Goal: Entertainment & Leisure: Consume media (video, audio)

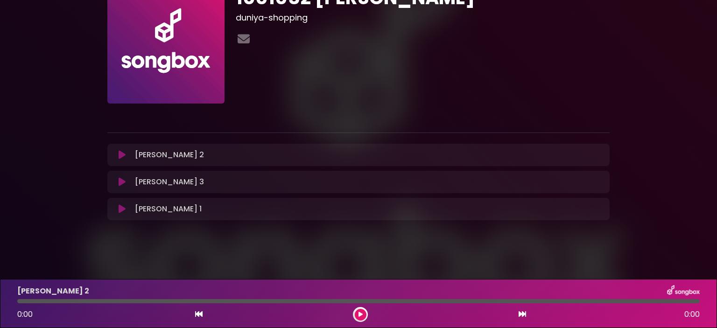
scroll to position [41, 0]
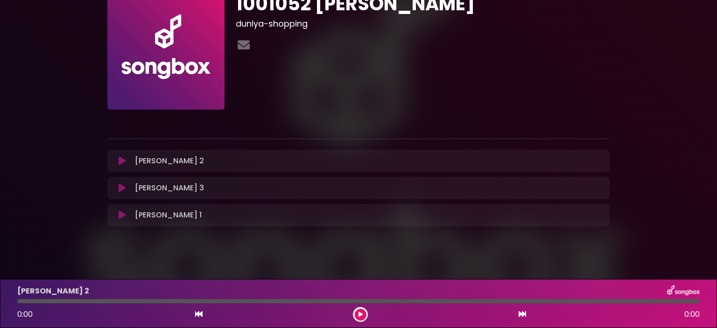
click at [119, 161] on icon at bounding box center [122, 160] width 7 height 9
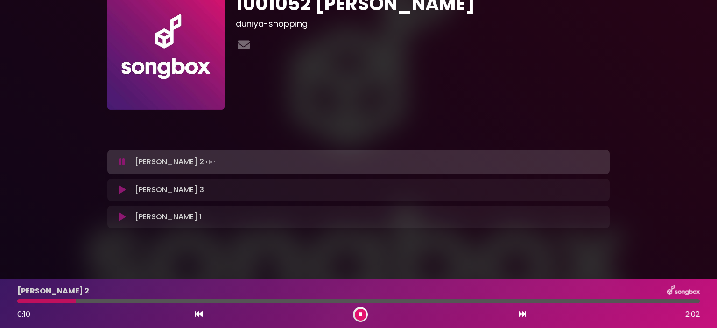
click at [121, 161] on icon at bounding box center [122, 161] width 6 height 9
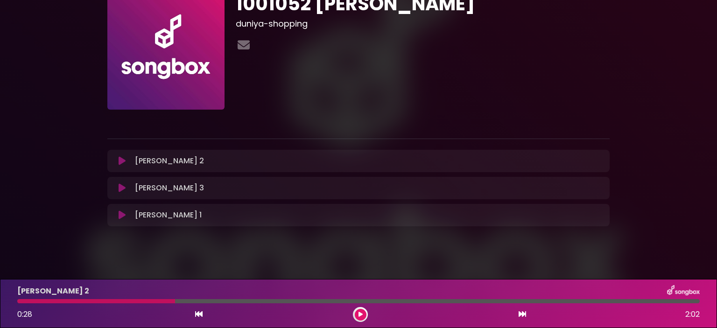
scroll to position [47, 0]
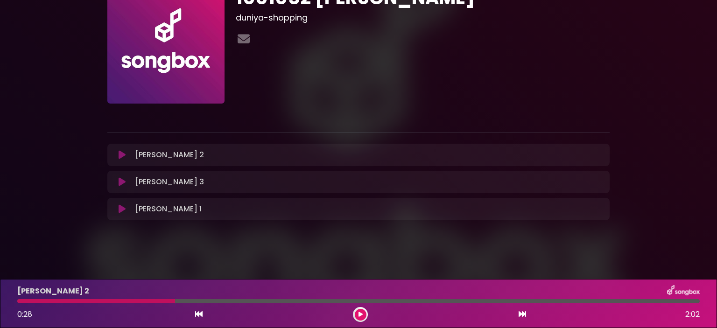
drag, startPoint x: 121, startPoint y: 161, endPoint x: 316, endPoint y: 76, distance: 212.3
click at [316, 76] on div "1001052 [PERSON_NAME] duniya-shopping" at bounding box center [422, 44] width 385 height 117
click at [124, 155] on icon at bounding box center [122, 154] width 7 height 9
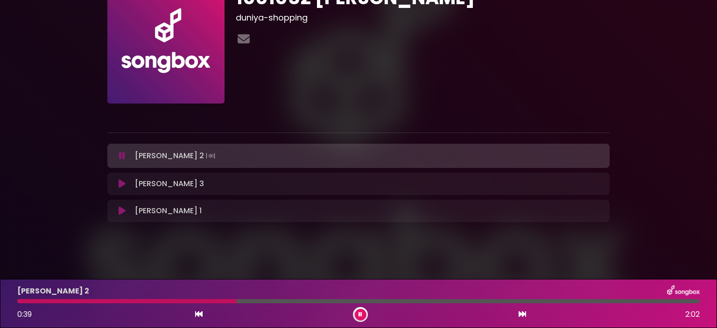
click at [19, 303] on div at bounding box center [126, 301] width 219 height 4
click at [19, 303] on div at bounding box center [18, 301] width 3 height 4
click at [121, 156] on icon at bounding box center [122, 155] width 6 height 9
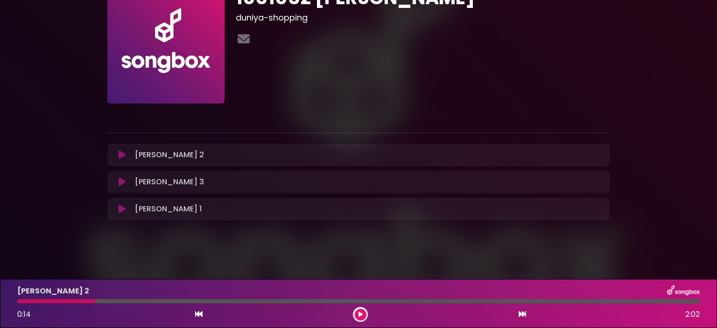
click at [302, 157] on div "[PERSON_NAME] 2 Loading Track..." at bounding box center [367, 154] width 473 height 11
click at [125, 154] on icon at bounding box center [122, 154] width 7 height 9
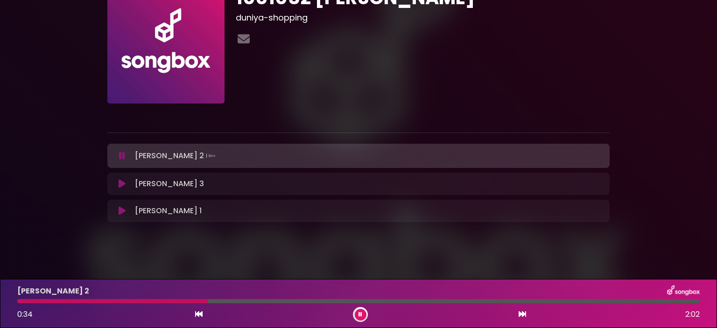
drag, startPoint x: 210, startPoint y: 155, endPoint x: 454, endPoint y: 48, distance: 266.0
click at [454, 48] on div "1001052 [PERSON_NAME] duniya-shopping" at bounding box center [422, 44] width 385 height 117
click at [123, 157] on icon at bounding box center [122, 155] width 6 height 9
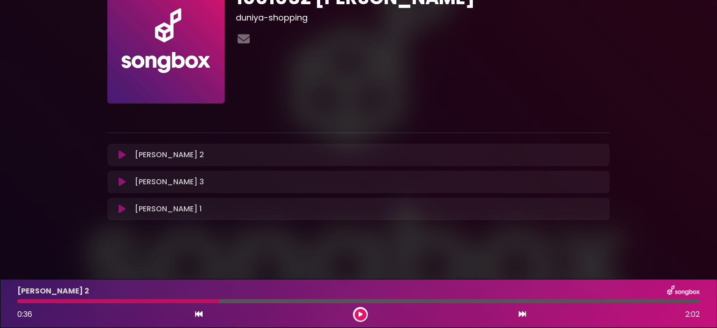
click at [680, 292] on img at bounding box center [683, 291] width 33 height 12
